Goal: Check status: Check status

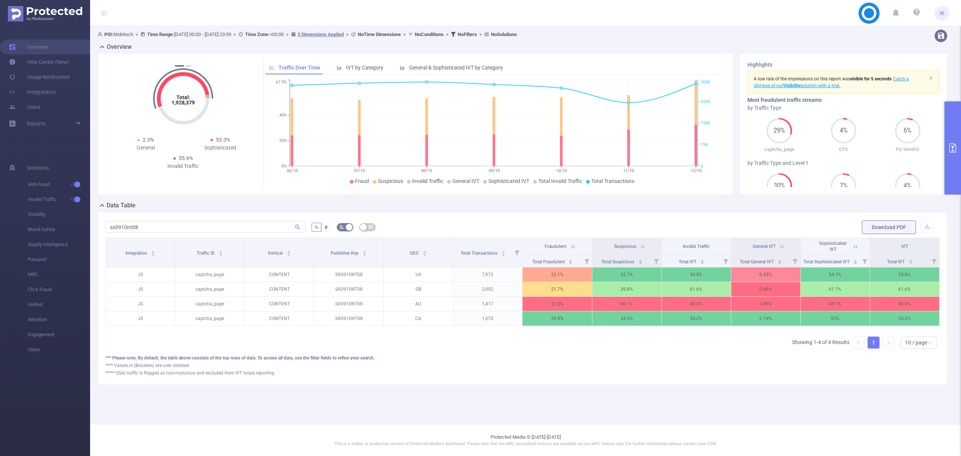
scroll to position [0, 2]
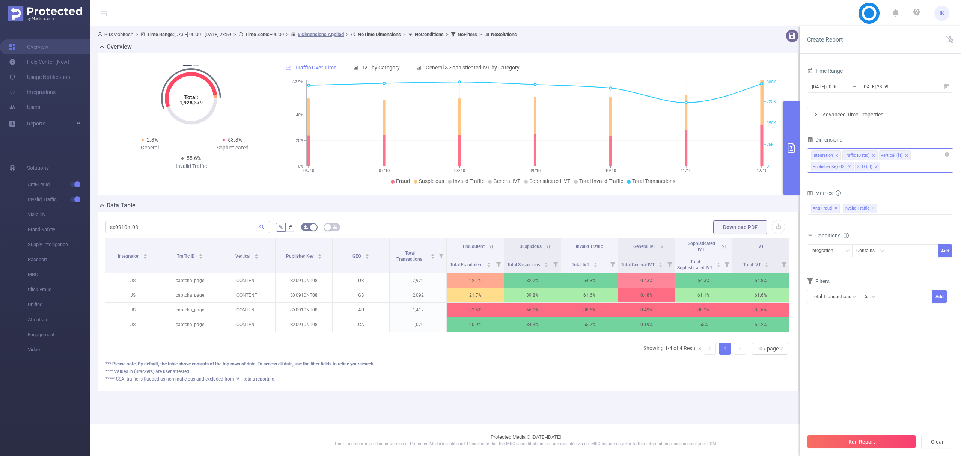
click at [946, 149] on div "Integration Traffic ID (tid) Vertical (l1) Publisher Key (l2) GEO (l3)" at bounding box center [880, 160] width 146 height 24
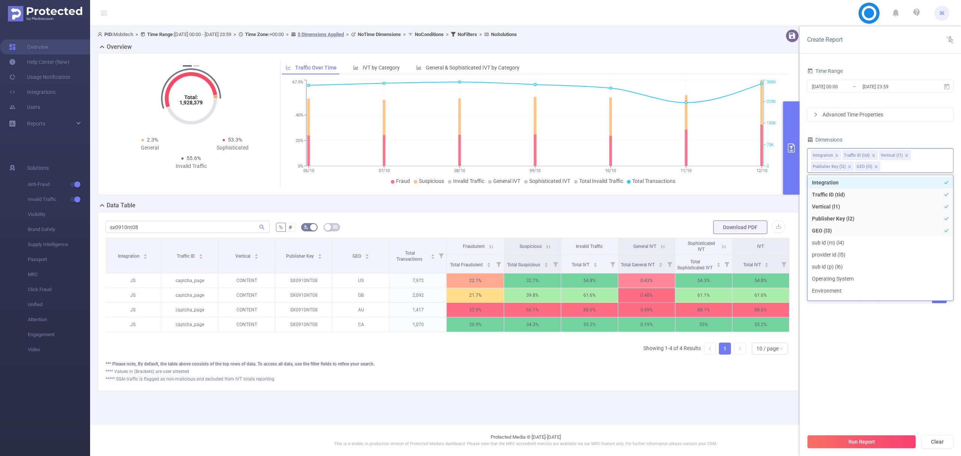
click at [896, 336] on section "Time Range 2025-10-06 00:00 _ 2025-10-12 23:59 Advanced Time Properties Dimensi…" at bounding box center [880, 248] width 146 height 364
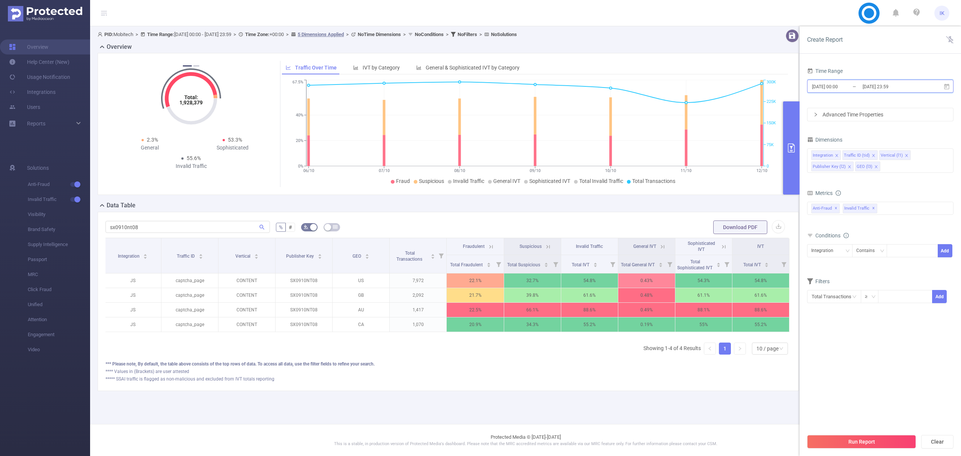
click at [944, 84] on icon at bounding box center [946, 86] width 5 height 6
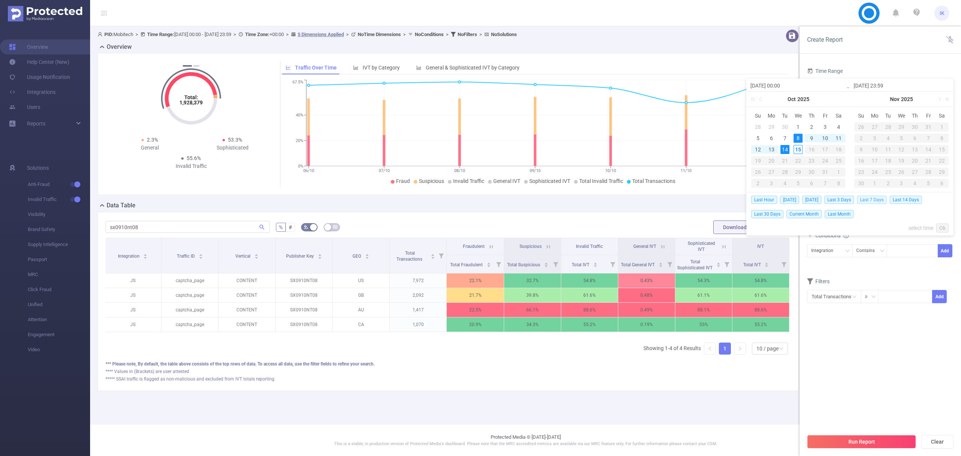
click at [871, 200] on span "Last 7 Days" at bounding box center [872, 199] width 30 height 8
type input "[DATE] 00:00"
type input "[DATE] 23:59"
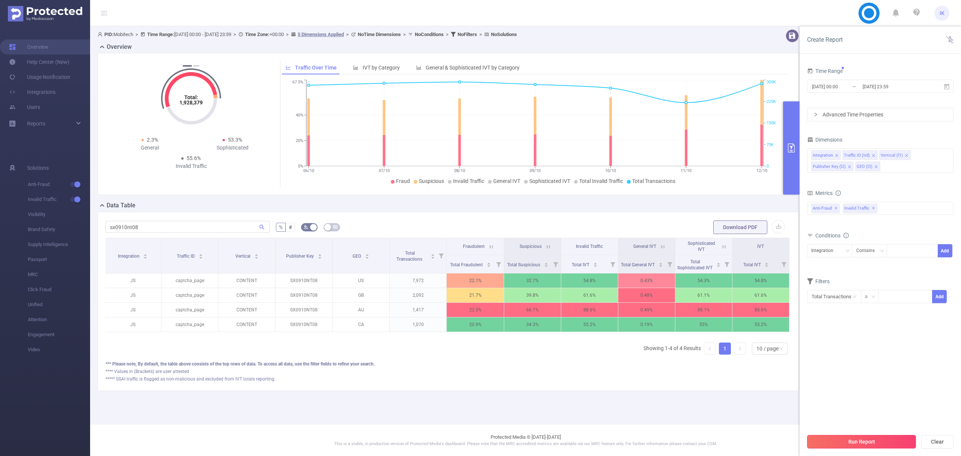
click at [878, 441] on button "Run Report" at bounding box center [861, 442] width 109 height 14
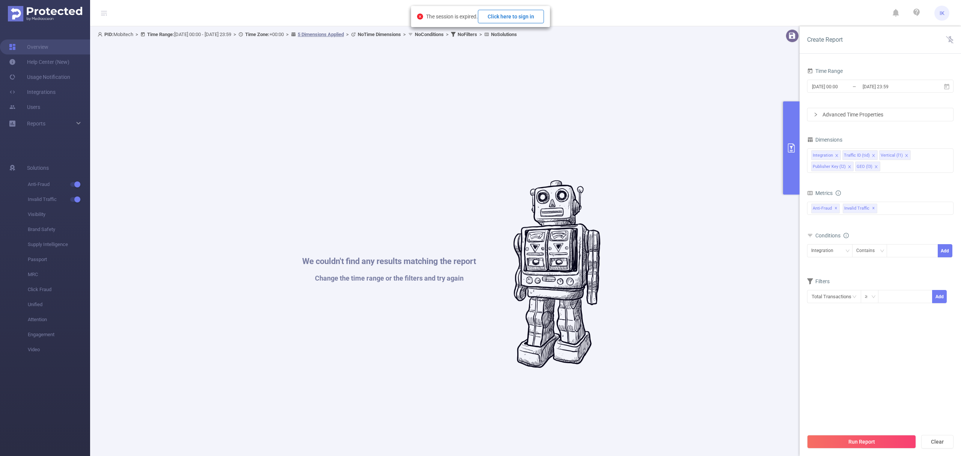
click at [519, 20] on button "Click here to sign in" at bounding box center [511, 17] width 66 height 14
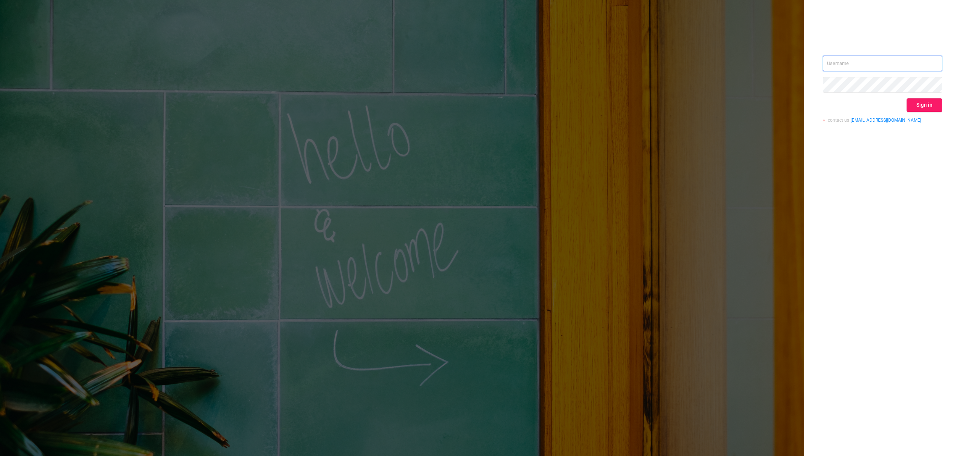
type input "[EMAIL_ADDRESS][DOMAIN_NAME]"
click at [910, 108] on button "Sign in" at bounding box center [924, 105] width 36 height 14
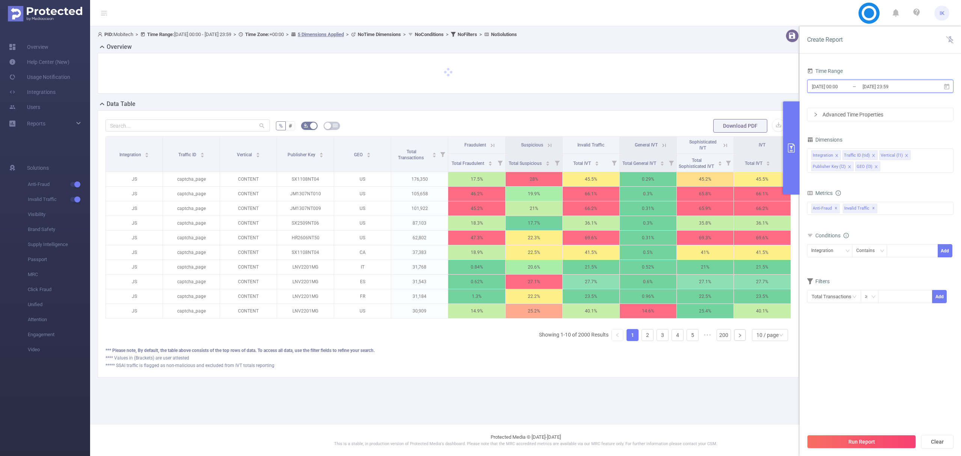
click at [945, 86] on icon at bounding box center [946, 86] width 5 height 6
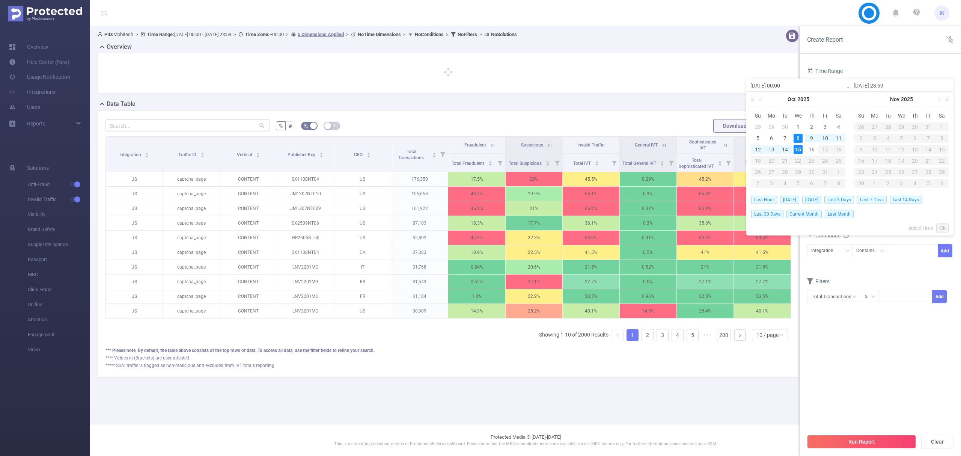
click at [868, 197] on span "Last 7 Days" at bounding box center [872, 199] width 30 height 8
type input "[DATE] 00:00"
type input "[DATE] 23:59"
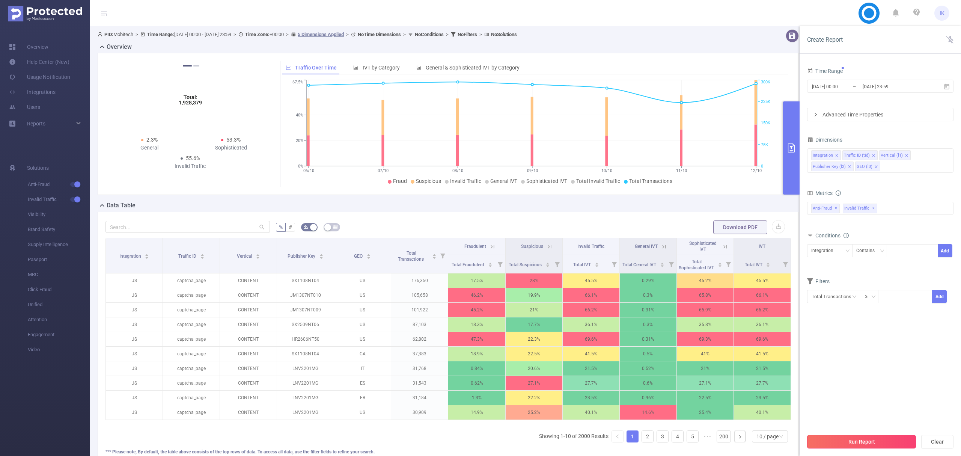
click at [865, 437] on button "Run Report" at bounding box center [861, 442] width 109 height 14
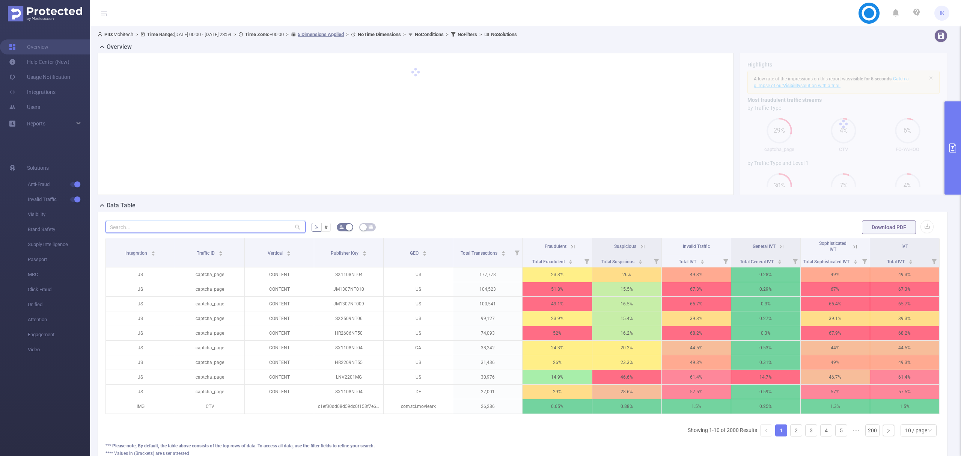
click at [220, 230] on input "text" at bounding box center [205, 227] width 200 height 12
paste input "hr2209nt55"
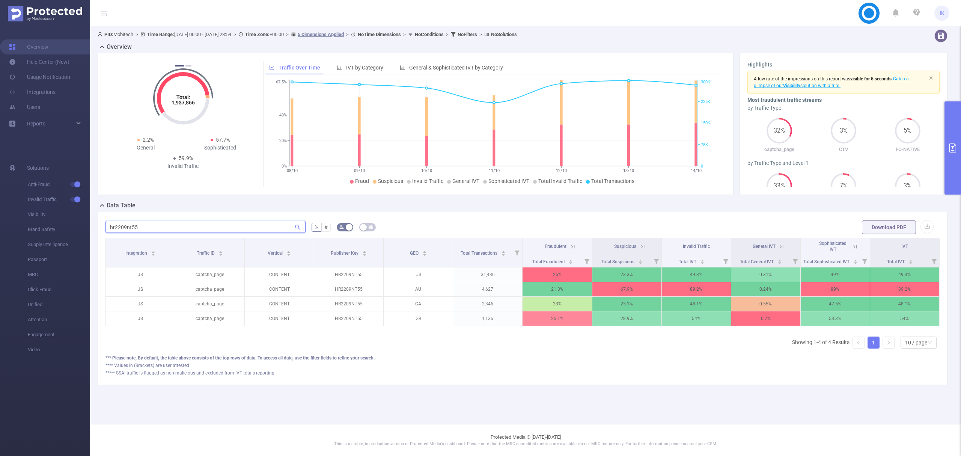
type input "hr2209nt55"
